Goal: Task Accomplishment & Management: Complete application form

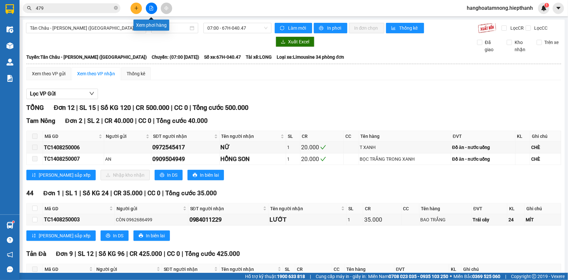
click at [154, 8] on button at bounding box center [151, 8] width 11 height 11
click at [102, 33] on span "Tân Châu - [PERSON_NAME] ([GEOGRAPHIC_DATA])" at bounding box center [86, 28] width 112 height 10
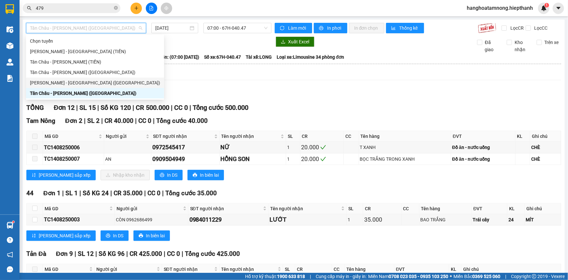
click at [54, 86] on div "[PERSON_NAME] - [GEOGRAPHIC_DATA] ([GEOGRAPHIC_DATA])" at bounding box center [95, 82] width 130 height 7
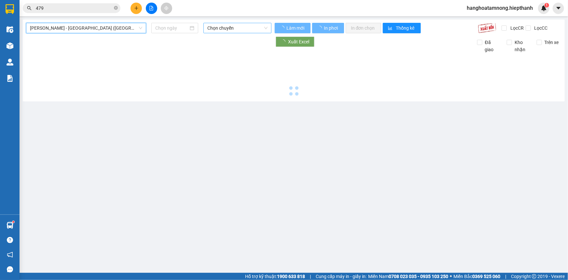
type input "[DATE]"
click at [228, 28] on span "Chọn chuyến" at bounding box center [237, 28] width 60 height 10
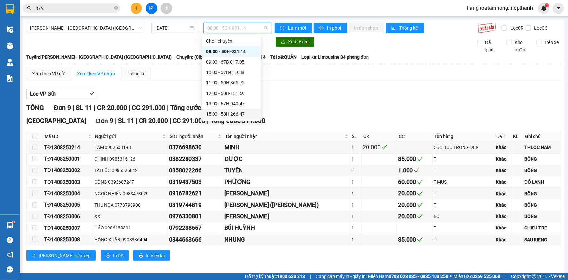
click at [218, 111] on div "15:00 - 50H-266.47" at bounding box center [231, 113] width 51 height 7
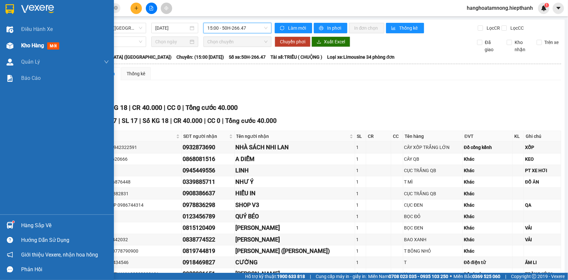
click at [35, 47] on span "Kho hàng" at bounding box center [32, 45] width 23 height 6
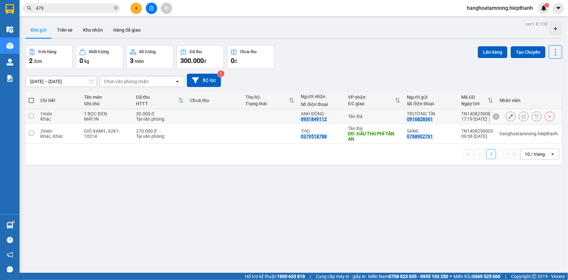
click at [31, 115] on input "checkbox" at bounding box center [31, 115] width 5 height 5
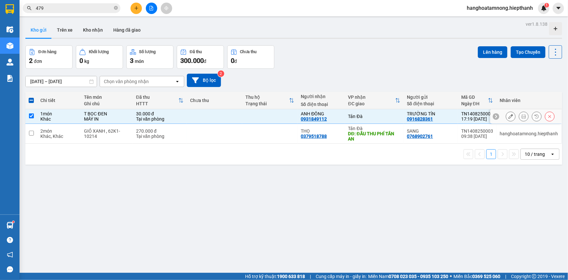
click at [33, 115] on input "checkbox" at bounding box center [31, 115] width 5 height 5
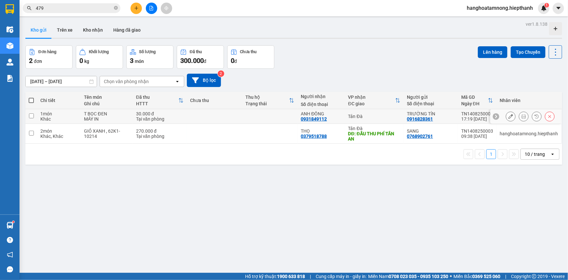
click at [31, 116] on input "checkbox" at bounding box center [31, 115] width 5 height 5
checkbox input "true"
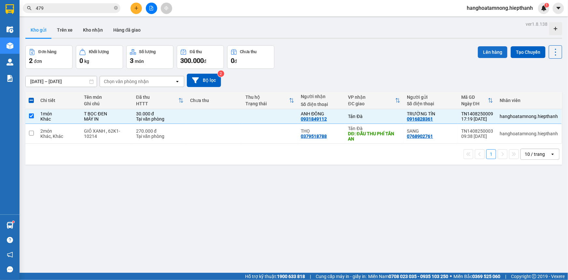
click at [480, 49] on button "Lên hàng" at bounding box center [493, 52] width 30 height 12
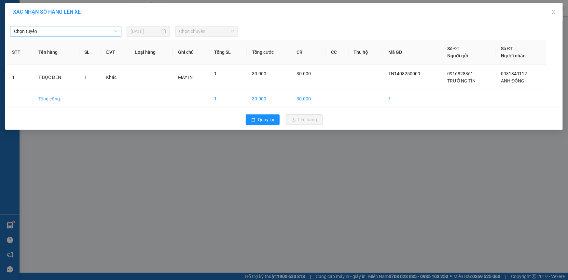
click at [59, 31] on span "Chọn tuyến" at bounding box center [65, 31] width 103 height 10
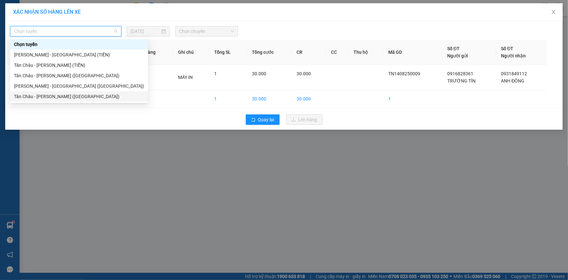
click at [28, 96] on div "Tân Châu - [PERSON_NAME] ([GEOGRAPHIC_DATA])" at bounding box center [79, 96] width 130 height 7
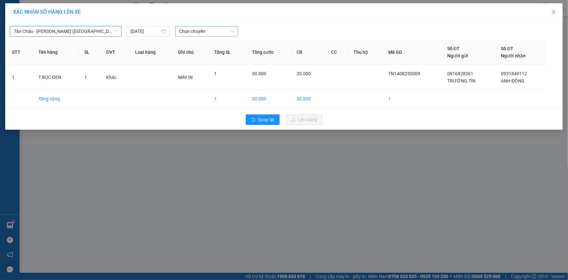
click at [194, 27] on span "Chọn chuyến" at bounding box center [206, 31] width 55 height 10
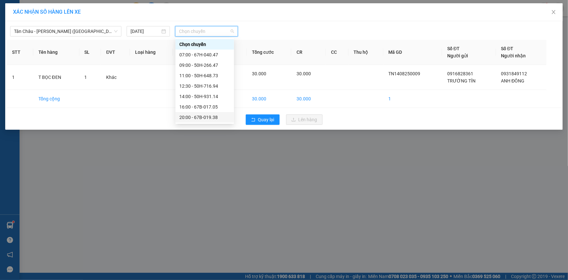
click at [182, 114] on div "20:00 - 67B-019.38" at bounding box center [204, 117] width 51 height 7
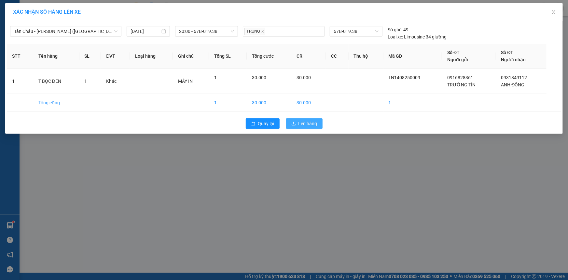
click at [310, 125] on span "Lên hàng" at bounding box center [307, 123] width 19 height 7
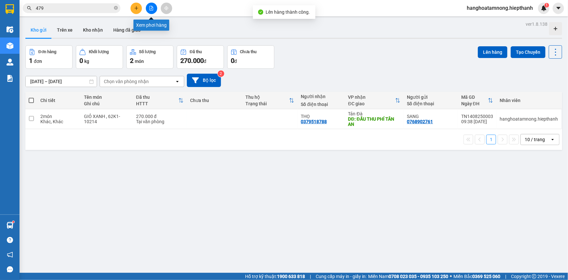
click at [153, 8] on icon "file-add" at bounding box center [151, 8] width 5 height 5
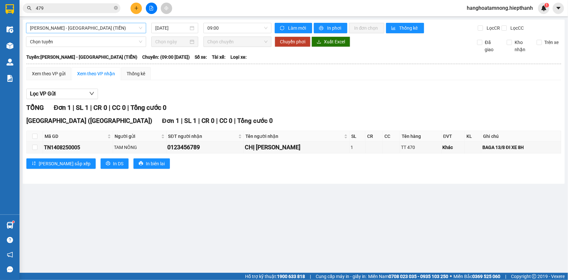
click at [71, 29] on span "[PERSON_NAME] - [GEOGRAPHIC_DATA] (TIỀN)" at bounding box center [86, 28] width 112 height 10
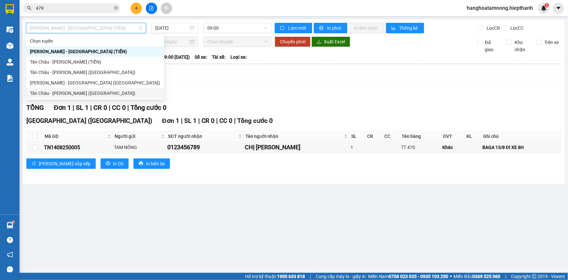
click at [40, 97] on div "Tân Châu - [PERSON_NAME] ([GEOGRAPHIC_DATA])" at bounding box center [95, 93] width 138 height 10
type input "[DATE]"
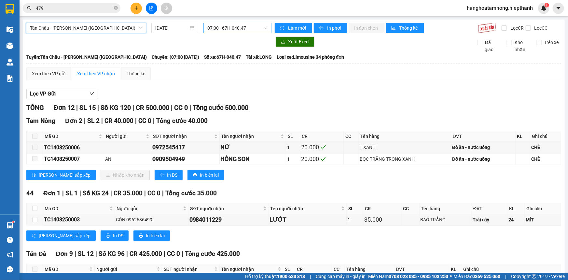
click at [230, 28] on span "07:00 - 67H-040.47" at bounding box center [237, 28] width 60 height 10
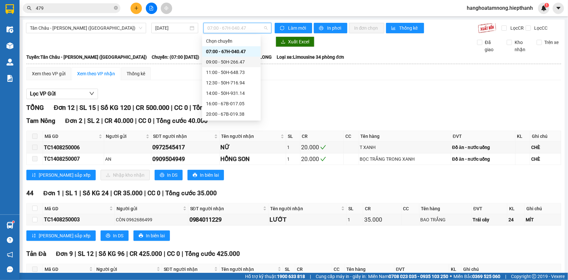
click at [219, 61] on div "09:00 - 50H-266.47" at bounding box center [231, 61] width 51 height 7
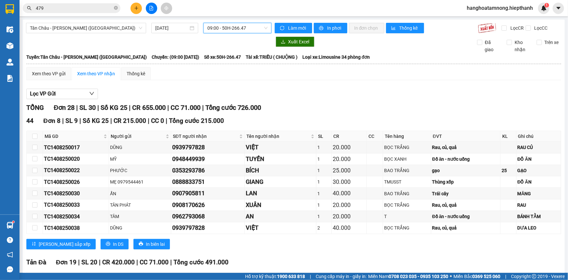
click at [209, 28] on span "09:00 - 50H-266.47" at bounding box center [237, 28] width 60 height 10
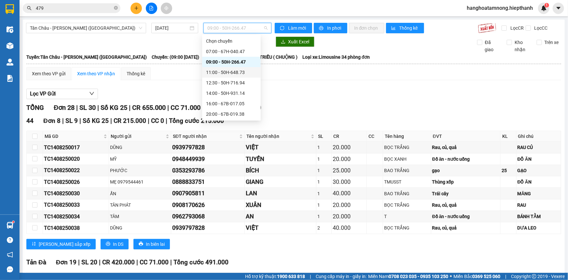
click at [216, 71] on div "11:00 - 50H-648.73" at bounding box center [231, 72] width 51 height 7
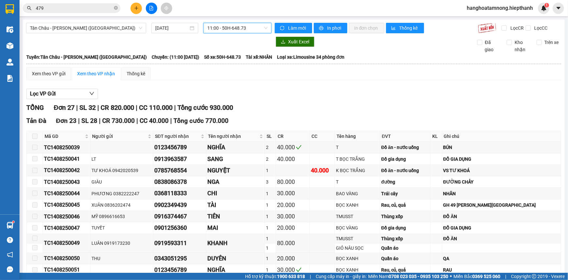
click at [235, 26] on span "11:00 - 50H-648.73" at bounding box center [237, 28] width 60 height 10
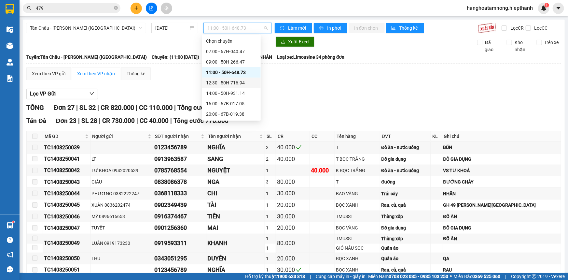
click at [212, 82] on div "12:30 - 50H-716.94" at bounding box center [231, 82] width 51 height 7
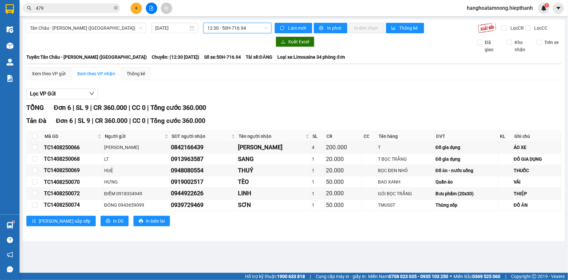
click at [222, 25] on span "12:30 - 50H-716.94" at bounding box center [237, 28] width 60 height 10
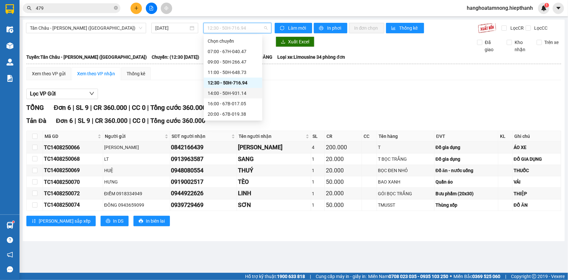
click at [215, 91] on div "14:00 - 50H-931.14" at bounding box center [233, 92] width 51 height 7
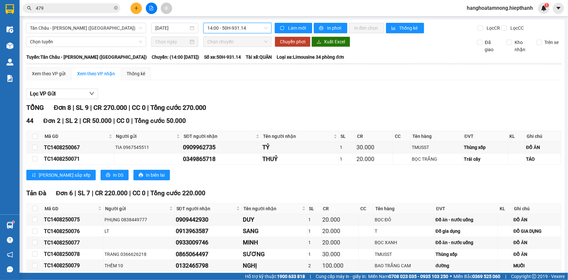
click at [224, 25] on span "14:00 - 50H-931.14" at bounding box center [237, 28] width 60 height 10
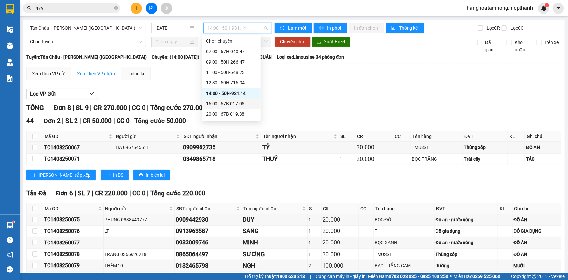
click at [221, 101] on div "16:00 - 67B-017.05" at bounding box center [231, 103] width 51 height 7
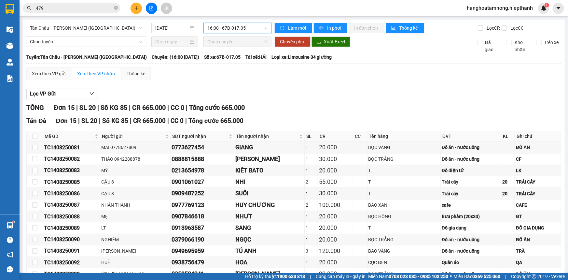
click at [217, 24] on span "16:00 - 67B-017.05" at bounding box center [237, 28] width 60 height 10
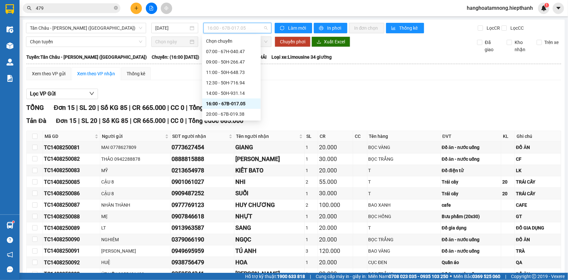
scroll to position [29, 0]
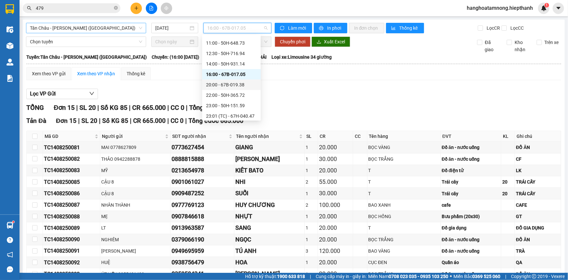
click at [79, 25] on span "Tân Châu - [PERSON_NAME] ([GEOGRAPHIC_DATA])" at bounding box center [86, 28] width 112 height 10
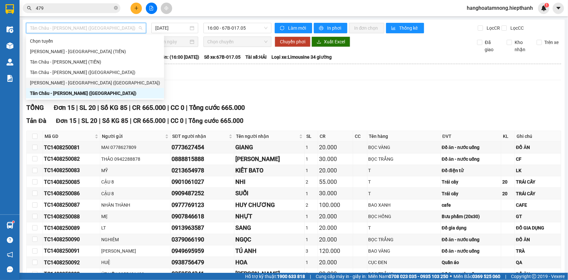
click at [47, 82] on div "[PERSON_NAME] - [GEOGRAPHIC_DATA] ([GEOGRAPHIC_DATA])" at bounding box center [95, 82] width 130 height 7
type input "[DATE]"
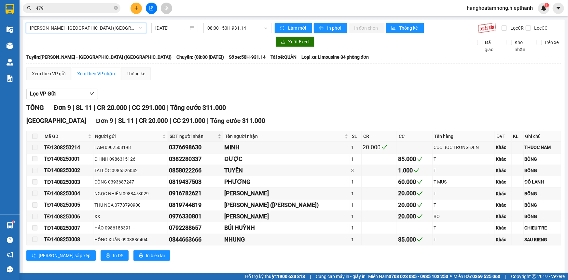
scroll to position [6, 0]
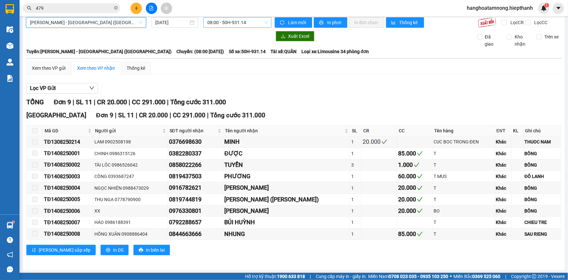
click at [220, 20] on span "08:00 - 50H-931.14" at bounding box center [237, 23] width 60 height 10
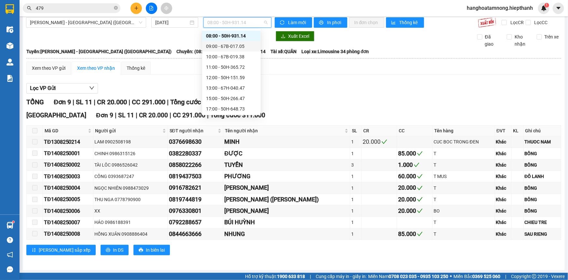
click at [219, 46] on div "09:00 - 67B-017.05" at bounding box center [231, 46] width 51 height 7
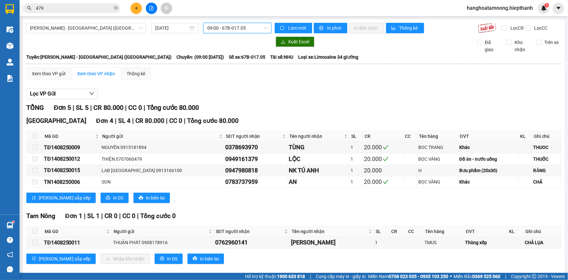
drag, startPoint x: 230, startPoint y: 27, endPoint x: 225, endPoint y: 33, distance: 7.7
click at [228, 28] on span "09:00 - 67B-017.05" at bounding box center [237, 28] width 60 height 10
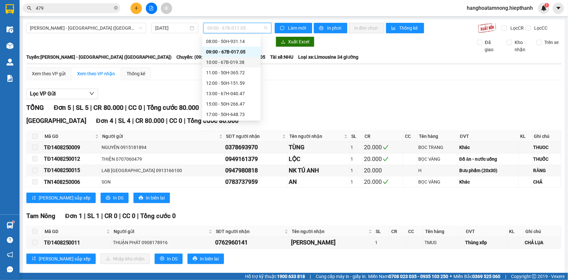
click at [217, 60] on div "10:00 - 67B-019.38" at bounding box center [231, 62] width 51 height 7
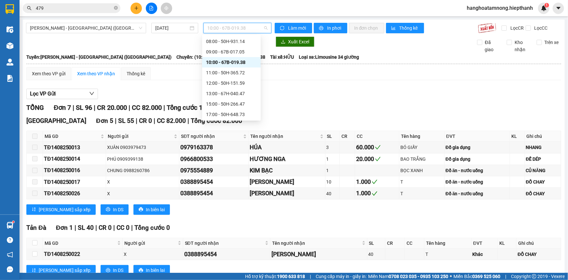
click at [221, 25] on span "10:00 - 67B-019.38" at bounding box center [237, 28] width 60 height 10
click at [214, 74] on div "11:00 - 50H-365.72" at bounding box center [231, 72] width 51 height 7
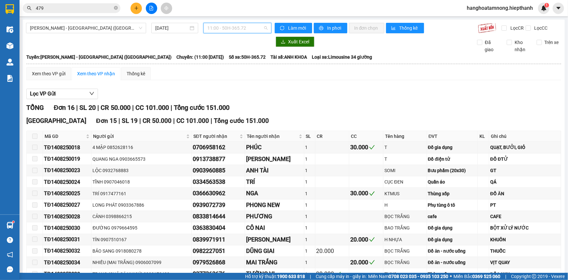
click at [231, 31] on span "11:00 - 50H-365.72" at bounding box center [237, 28] width 60 height 10
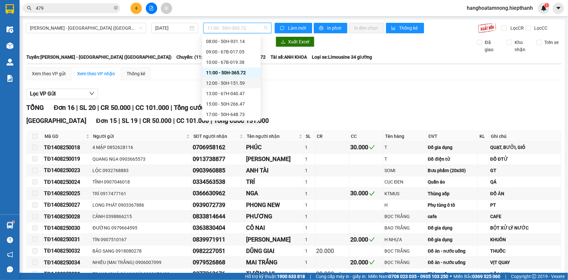
click at [215, 82] on div "12:00 - 50H-151.59" at bounding box center [231, 82] width 51 height 7
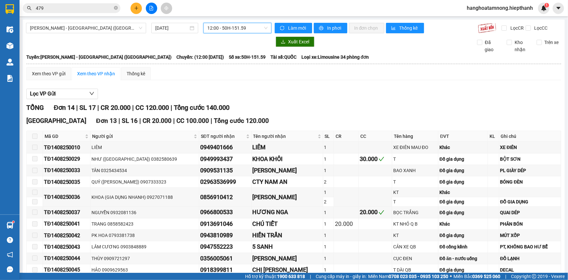
click at [239, 29] on span "12:00 - 50H-151.59" at bounding box center [237, 28] width 60 height 10
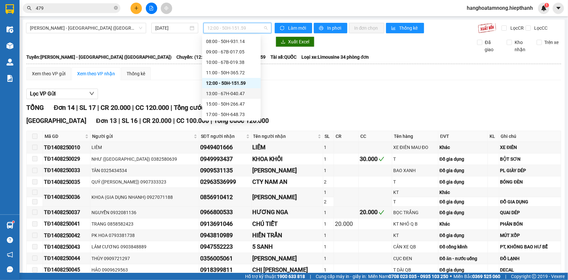
click at [221, 92] on div "13:00 - 67H-040.47" at bounding box center [231, 93] width 51 height 7
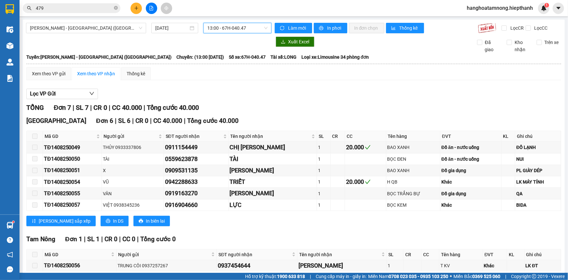
click at [220, 25] on span "13:00 - 67H-040.47" at bounding box center [237, 28] width 60 height 10
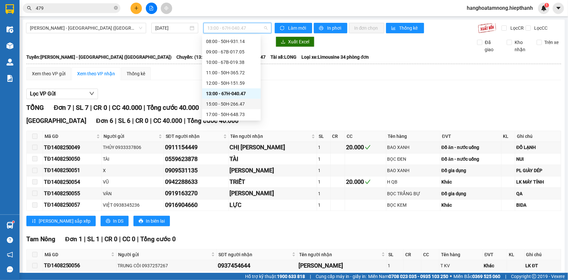
click at [207, 102] on div "15:00 - 50H-266.47" at bounding box center [231, 103] width 51 height 7
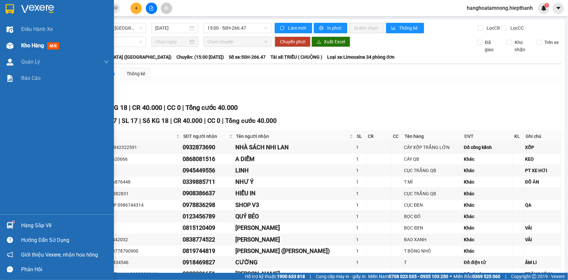
click at [20, 47] on div "Kho hàng mới" at bounding box center [57, 45] width 114 height 16
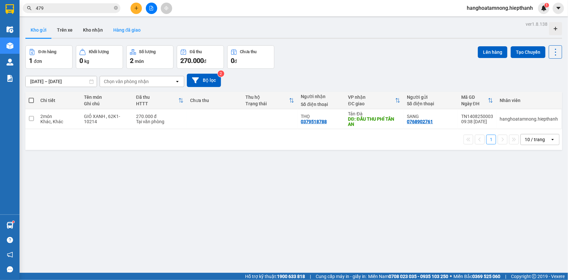
click at [126, 31] on button "Hàng đã giao" at bounding box center [127, 30] width 38 height 16
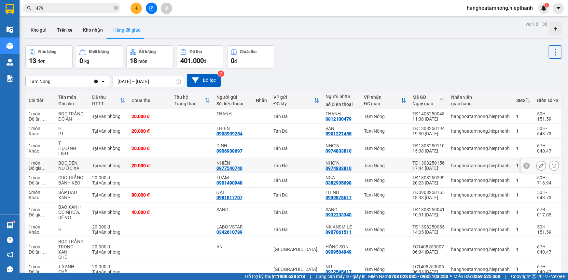
scroll to position [30, 0]
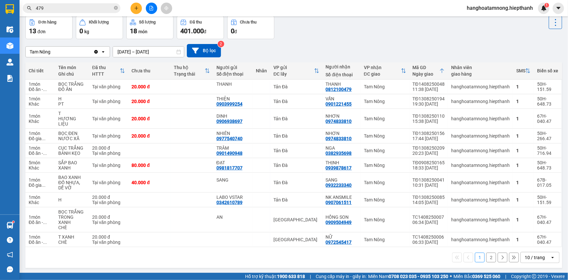
click at [487, 252] on button "2" at bounding box center [491, 257] width 10 height 10
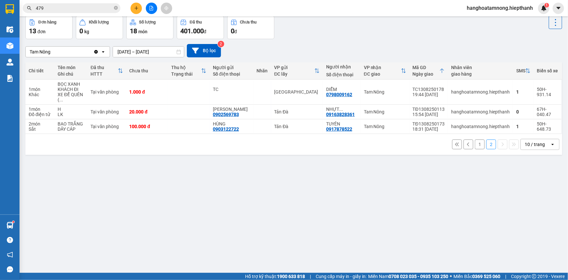
click at [475, 139] on button "1" at bounding box center [480, 144] width 10 height 10
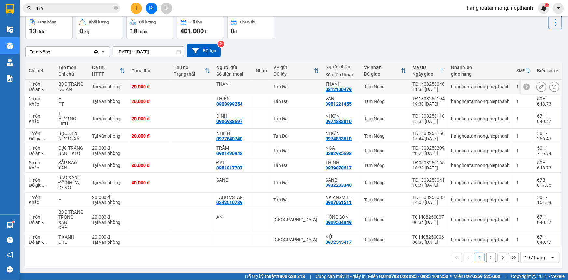
scroll to position [0, 0]
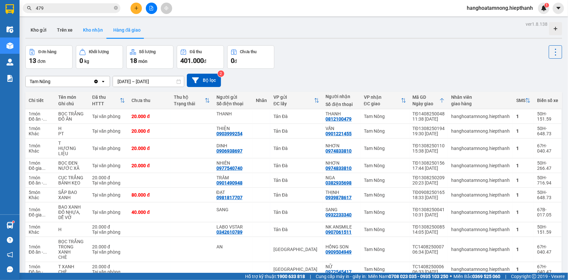
click at [92, 28] on button "Kho nhận" at bounding box center [93, 30] width 30 height 16
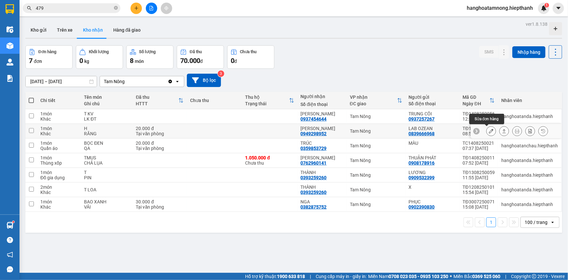
click at [489, 130] on icon at bounding box center [491, 131] width 5 height 5
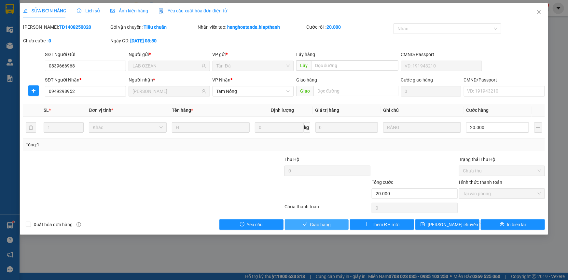
click at [310, 225] on span "Giao hàng" at bounding box center [320, 224] width 21 height 7
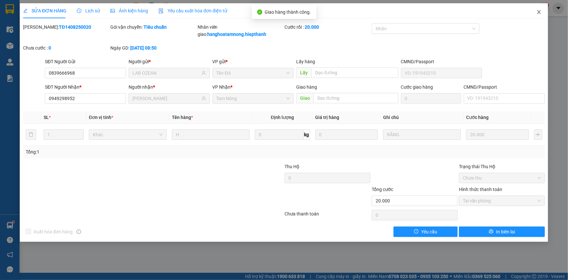
click at [541, 11] on icon "close" at bounding box center [538, 11] width 5 height 5
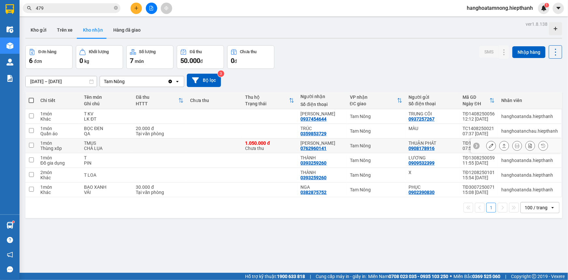
click at [489, 145] on icon at bounding box center [491, 145] width 5 height 5
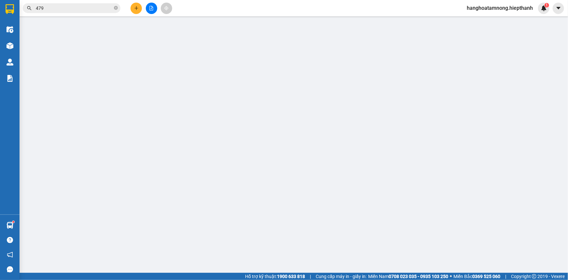
type input "0908178916"
type input "THUẬN PHÁT"
type input "0762960141"
type input "[PERSON_NAME]"
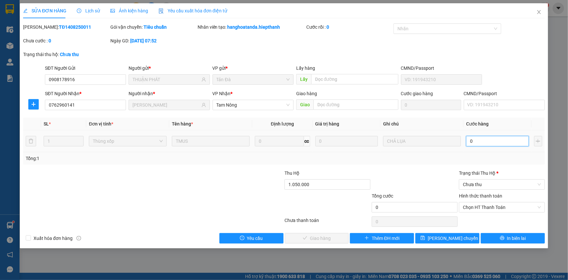
click at [484, 142] on input "0" at bounding box center [497, 141] width 63 height 10
type input "2"
type input "20"
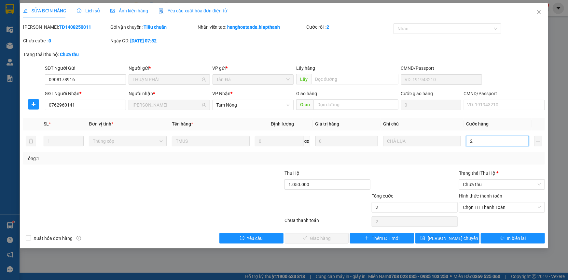
type input "20"
click at [495, 205] on span "Chọn HT Thanh Toán" at bounding box center [502, 207] width 78 height 10
type input "20"
type input "20.000"
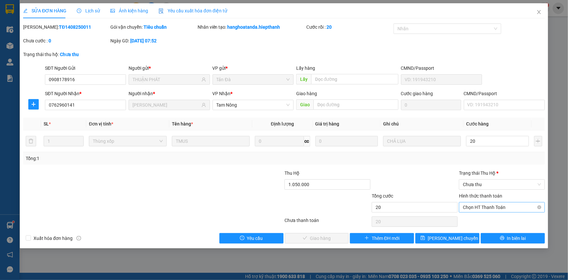
type input "20.000"
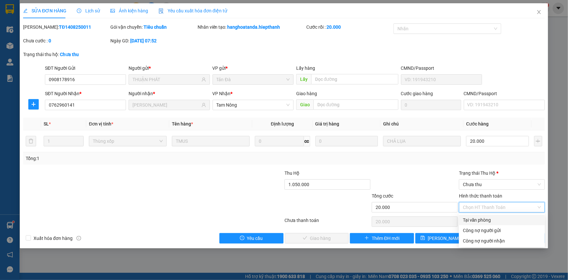
click at [487, 217] on div "Tại văn phòng" at bounding box center [502, 219] width 78 height 7
type input "0"
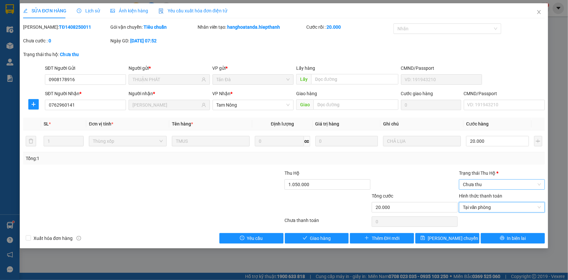
click at [478, 184] on span "Chưa thu" at bounding box center [502, 184] width 78 height 10
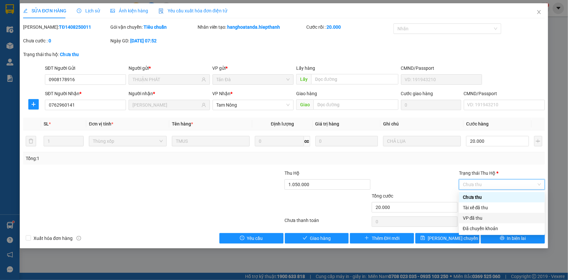
click at [484, 218] on div "VP đã thu" at bounding box center [502, 217] width 78 height 7
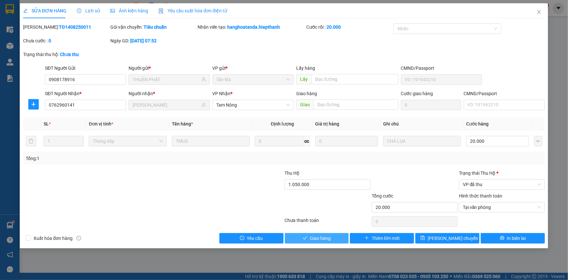
click at [307, 235] on button "Giao hàng" at bounding box center [317, 238] width 64 height 10
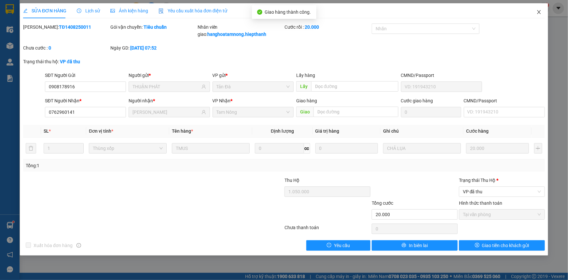
click at [539, 12] on icon "close" at bounding box center [539, 12] width 4 height 4
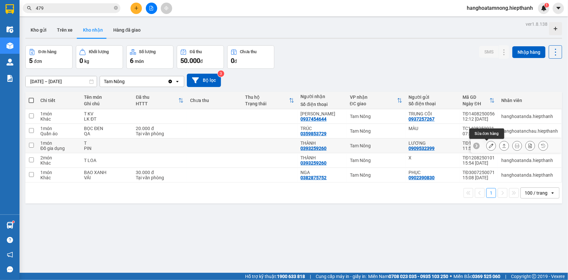
click at [489, 144] on icon at bounding box center [491, 145] width 5 height 5
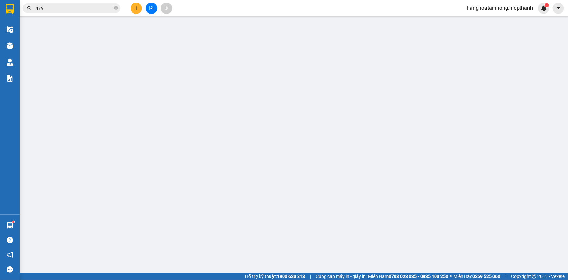
type input "0909532399"
type input "LƯƠNG"
type input "0393259260"
type input "THÀNH"
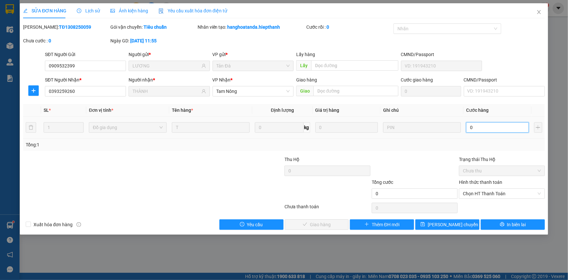
click at [480, 127] on input "0" at bounding box center [497, 127] width 63 height 10
type input "2"
type input "20"
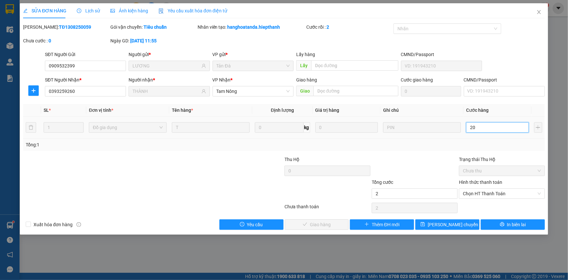
type input "20"
click at [487, 193] on span "Chọn HT Thanh Toán" at bounding box center [502, 193] width 78 height 10
type input "20"
type input "20.000"
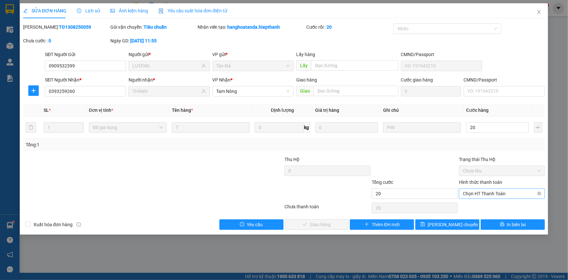
type input "20.000"
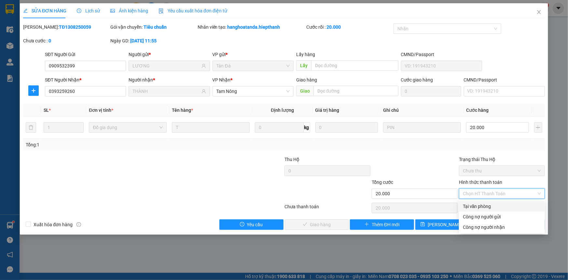
click at [478, 202] on div "Tại văn phòng" at bounding box center [502, 206] width 86 height 10
type input "0"
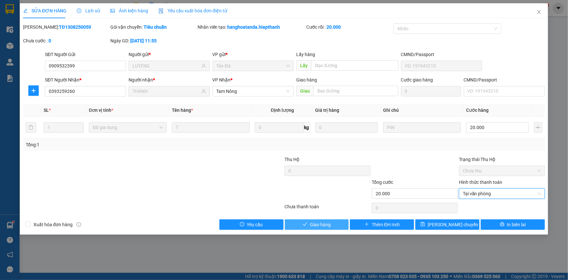
click at [317, 224] on span "Giao hàng" at bounding box center [320, 224] width 21 height 7
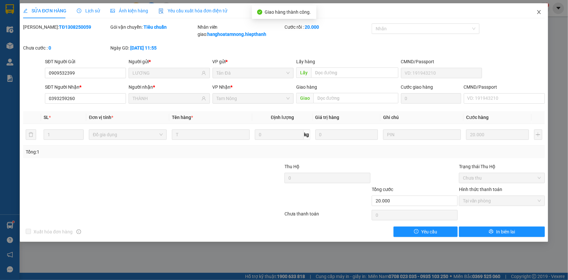
click at [539, 12] on icon "close" at bounding box center [539, 12] width 4 height 4
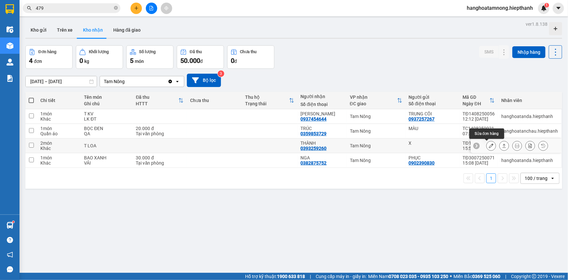
click at [486, 142] on button at bounding box center [490, 145] width 9 height 11
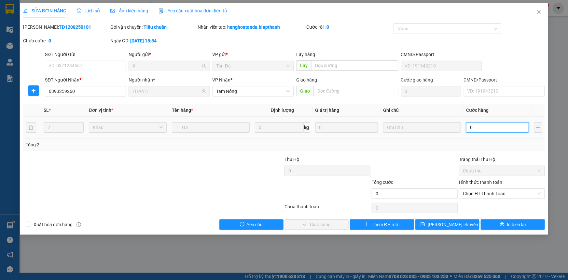
click at [489, 128] on input "0" at bounding box center [497, 127] width 63 height 10
type input "8"
type input "80"
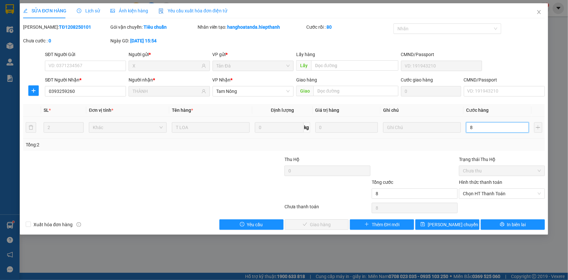
type input "80"
click at [502, 195] on span "Chọn HT Thanh Toán" at bounding box center [502, 193] width 78 height 10
type input "80.000"
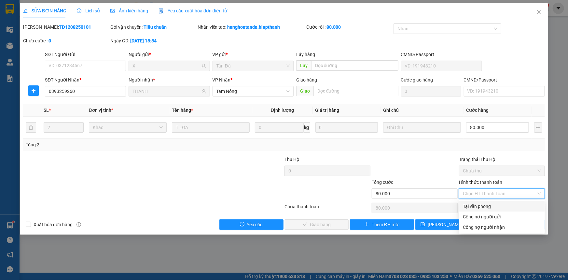
click at [470, 205] on div "Tại văn phòng" at bounding box center [502, 205] width 78 height 7
type input "0"
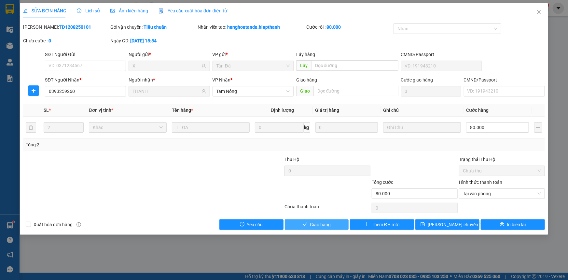
click at [303, 222] on icon "check" at bounding box center [305, 224] width 5 height 5
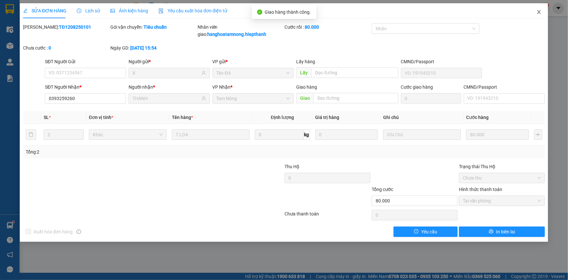
click at [536, 13] on icon "close" at bounding box center [538, 11] width 5 height 5
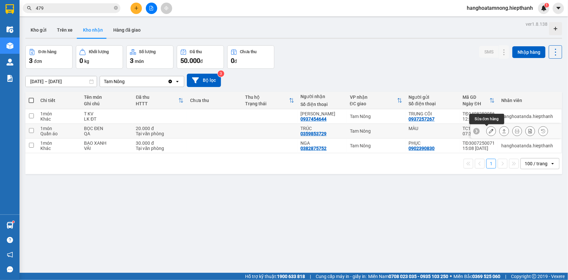
click at [486, 128] on button at bounding box center [490, 130] width 9 height 11
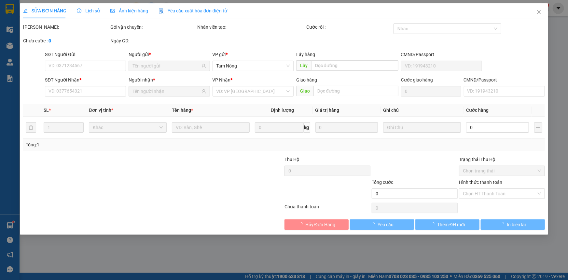
type input "MÀU"
type input "0359853729"
type input "TRÚC"
type input "20.000"
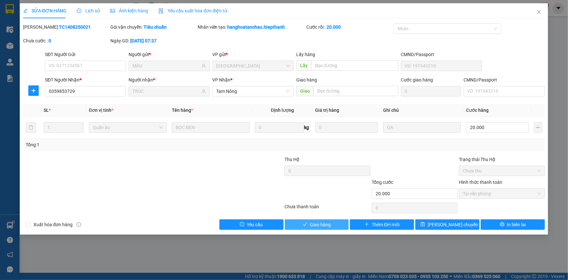
click at [323, 220] on button "Giao hàng" at bounding box center [317, 224] width 64 height 10
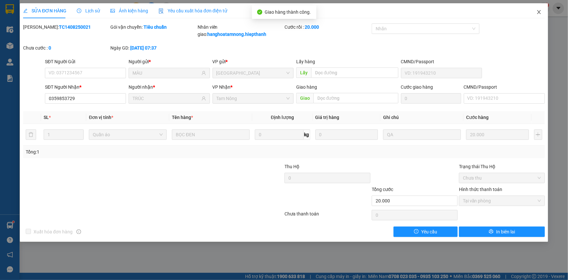
click at [540, 11] on icon "close" at bounding box center [538, 11] width 5 height 5
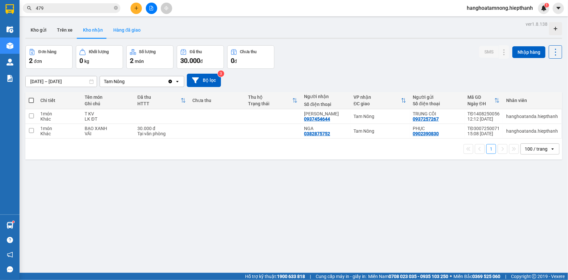
click at [122, 34] on button "Hàng đã giao" at bounding box center [127, 30] width 38 height 16
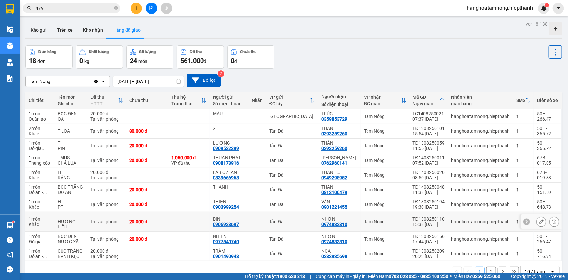
scroll to position [30, 0]
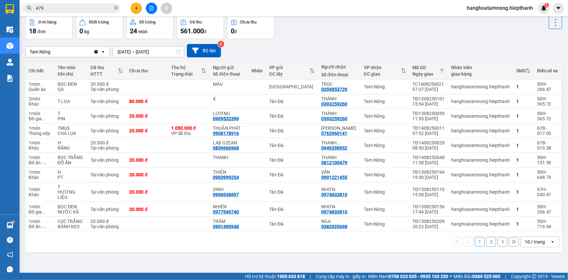
click at [486, 237] on button "2" at bounding box center [491, 242] width 10 height 10
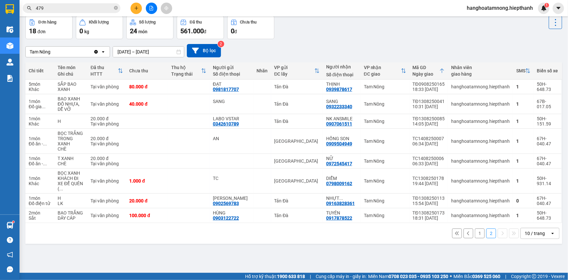
click at [477, 228] on button "1" at bounding box center [480, 233] width 10 height 10
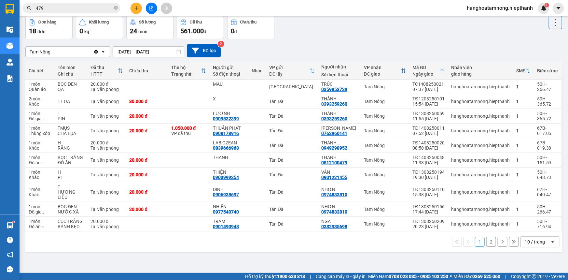
click at [488, 237] on button "2" at bounding box center [491, 242] width 10 height 10
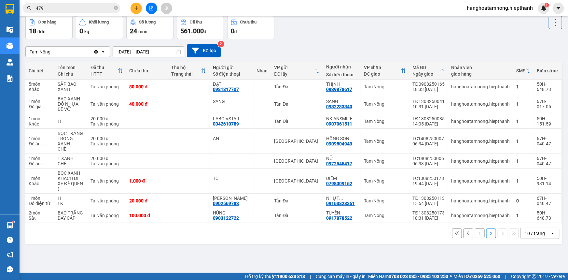
click at [475, 229] on button "1" at bounding box center [480, 233] width 10 height 10
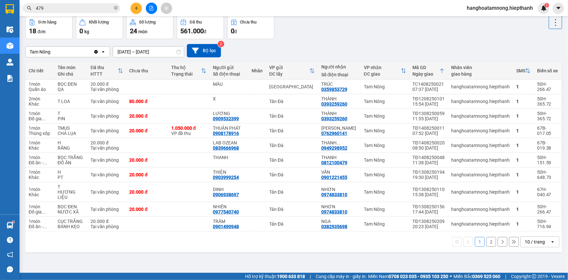
scroll to position [0, 0]
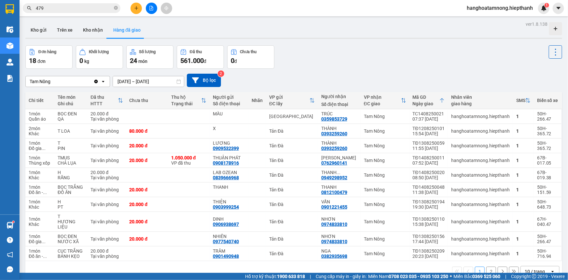
click at [487, 266] on button "2" at bounding box center [491, 271] width 10 height 10
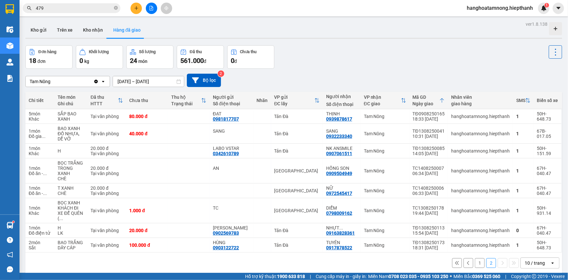
click at [478, 258] on button "1" at bounding box center [480, 263] width 10 height 10
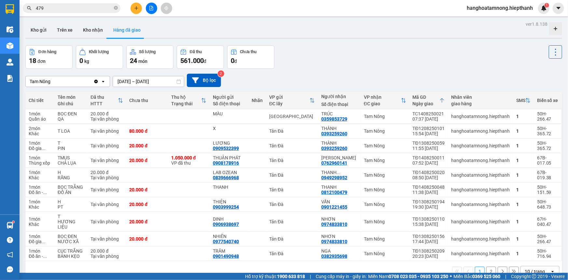
click at [400, 59] on div "Đơn hàng 18 đơn Khối lượng 0 kg Số lượng 24 món Đã thu 561.000 đ Chưa thu 0 đ" at bounding box center [293, 56] width 537 height 23
click at [146, 6] on button at bounding box center [151, 8] width 11 height 11
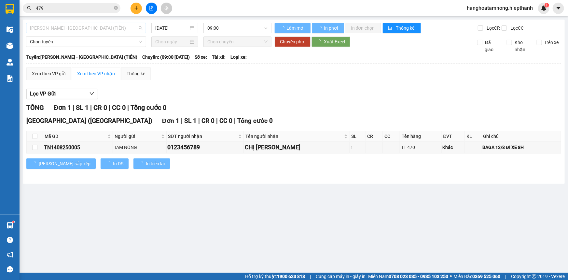
click at [107, 32] on span "[PERSON_NAME] - [GEOGRAPHIC_DATA] (TIỀN)" at bounding box center [86, 28] width 112 height 10
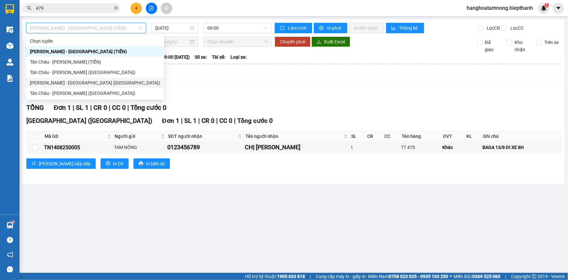
click at [49, 83] on div "[PERSON_NAME] - [GEOGRAPHIC_DATA] ([GEOGRAPHIC_DATA])" at bounding box center [95, 82] width 130 height 7
type input "[DATE]"
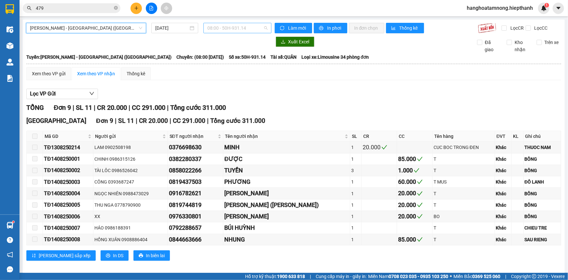
click at [251, 30] on span "08:00 - 50H-931.14" at bounding box center [237, 28] width 60 height 10
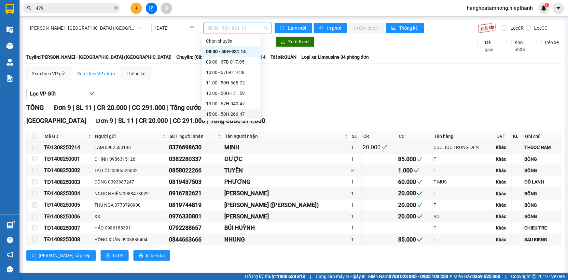
scroll to position [29, 0]
click at [223, 95] on div "17:00 - 50H-648.73" at bounding box center [231, 94] width 51 height 7
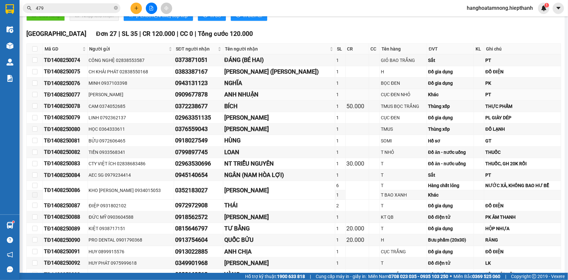
scroll to position [59, 0]
